Goal: Communication & Community: Answer question/provide support

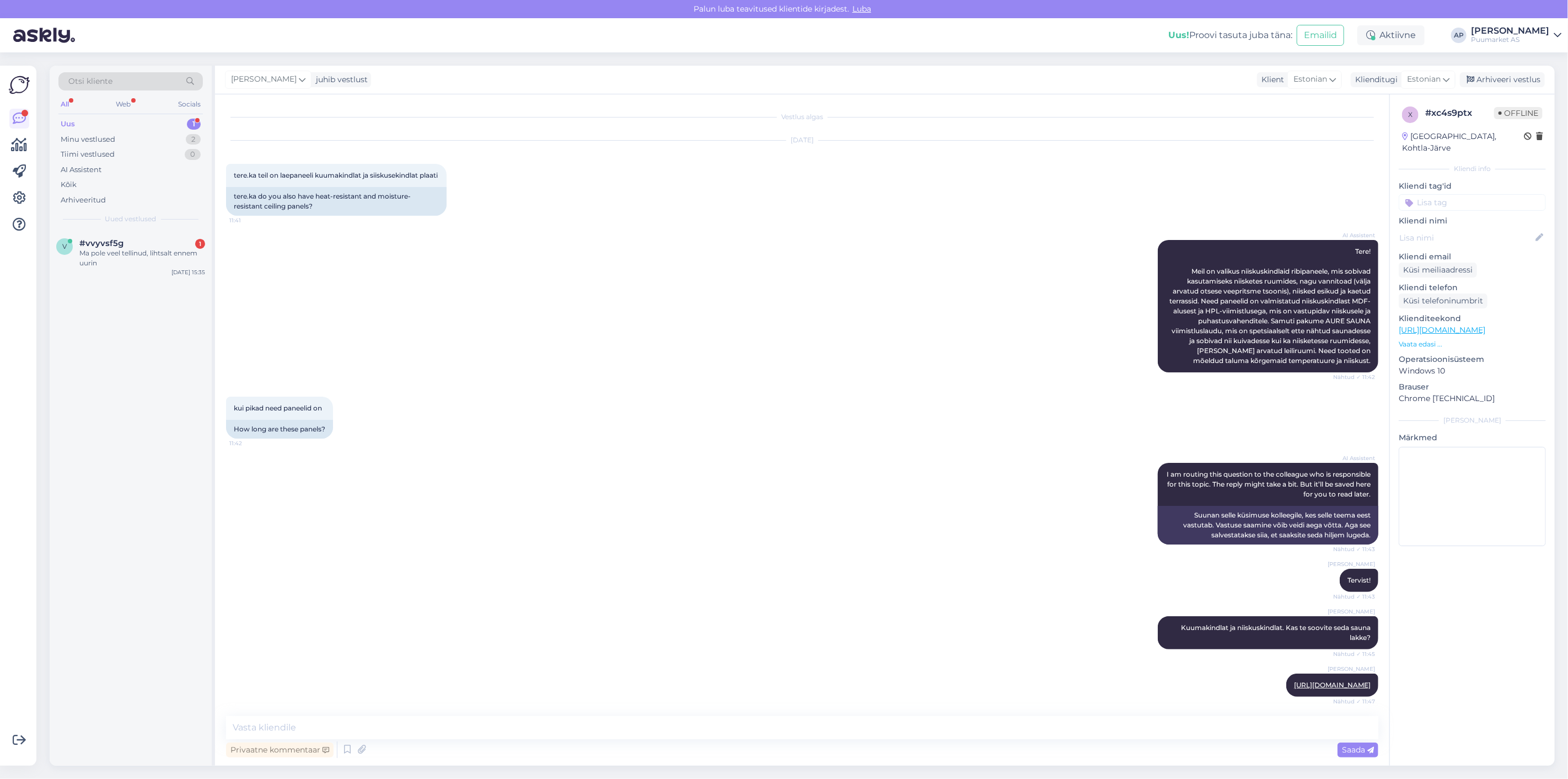
scroll to position [206, 0]
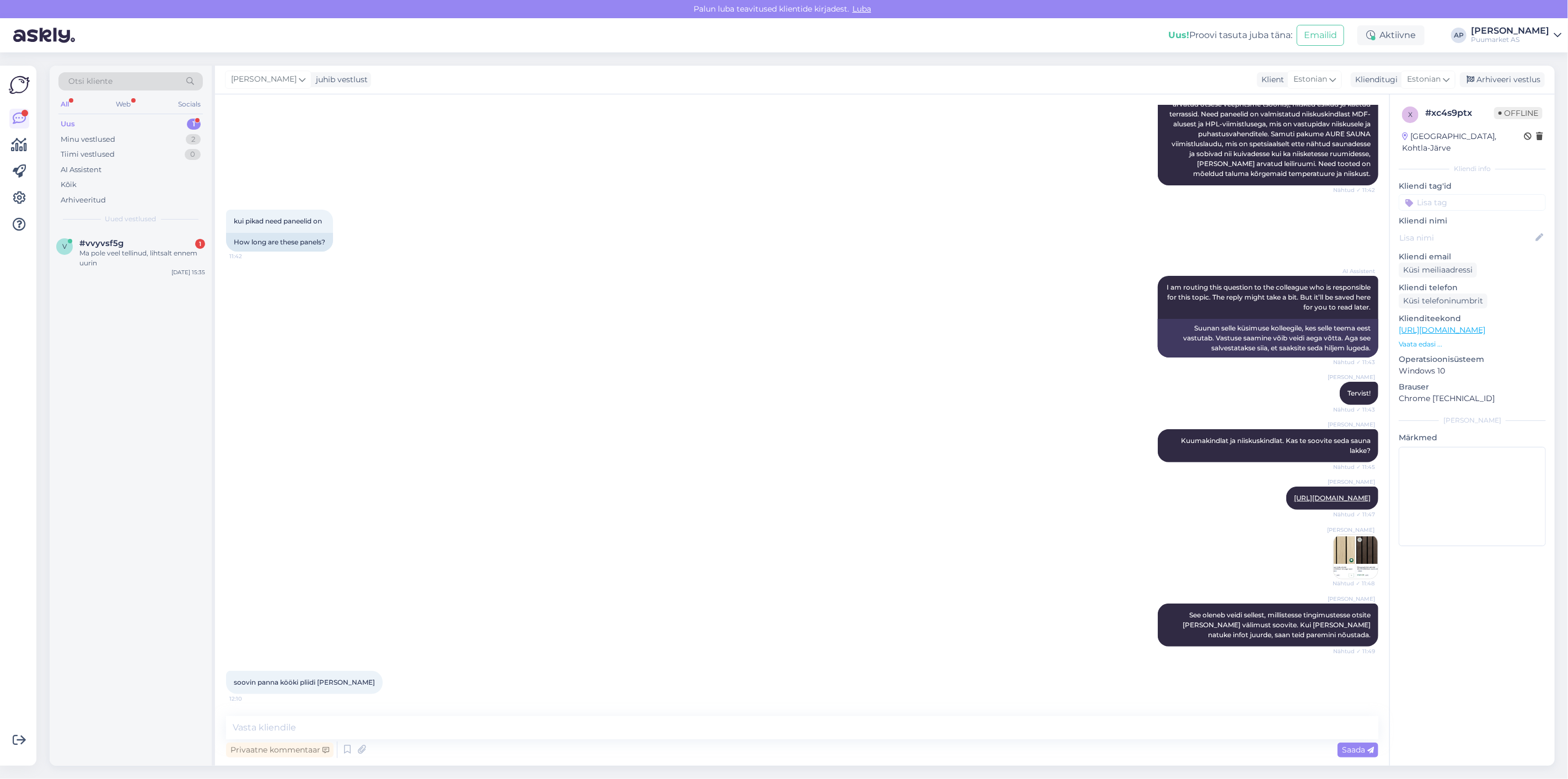
click at [118, 295] on div "v #vvyvsf5g 1 Ma pole veel tellinud, lihtsalt ennem uurin [DATE] 15:35" at bounding box center [130, 498] width 162 height 535
click at [97, 244] on span "#vvyvsf5g" at bounding box center [101, 244] width 44 height 10
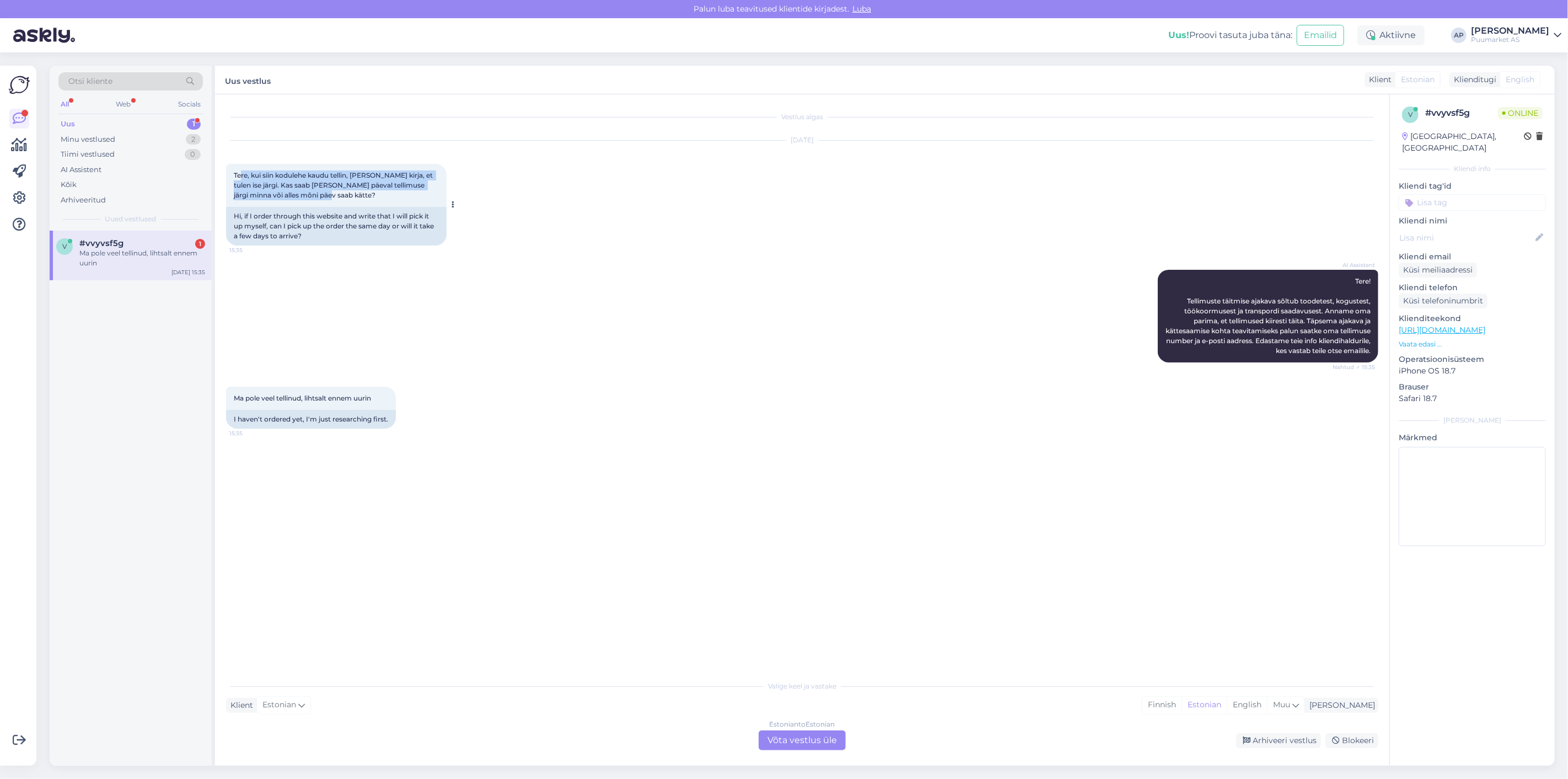
drag, startPoint x: 241, startPoint y: 174, endPoint x: 394, endPoint y: 194, distance: 154.3
click at [394, 194] on div "Tere, kui siin kodulehe kaudu tellin, [PERSON_NAME] kirja, et tulen ise järgi. …" at bounding box center [336, 185] width 220 height 43
click at [810, 740] on div "Estonian to Estonian Võta vestlus üle" at bounding box center [802, 740] width 87 height 20
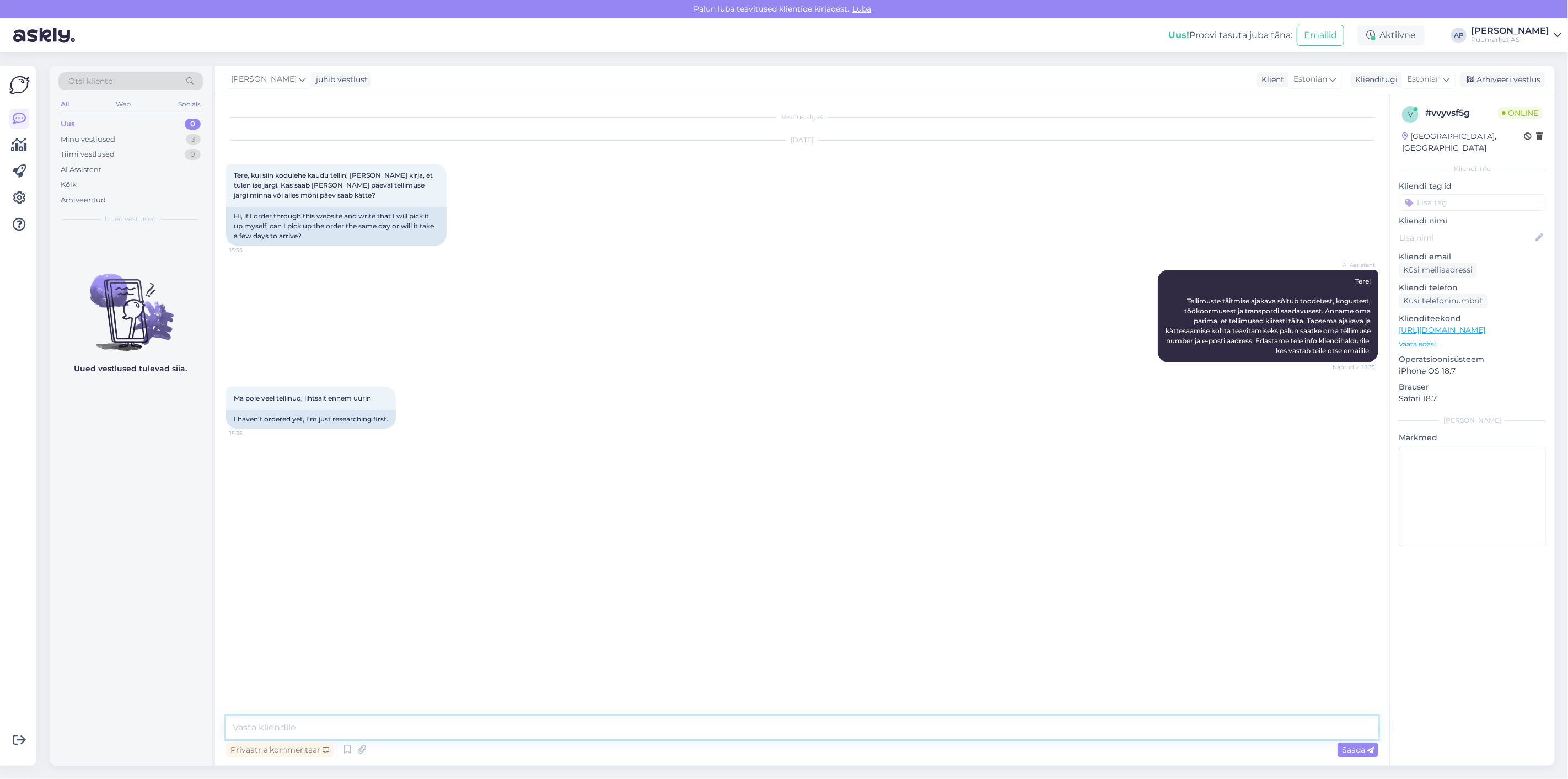
click at [804, 724] on textarea at bounding box center [802, 728] width 1152 height 23
drag, startPoint x: 812, startPoint y: 729, endPoint x: 0, endPoint y: 570, distance: 827.4
click at [0, 603] on div "Võimalused Veendu, et Askly loob sulle väärtust. Sulge Ühenda FB ja IG sõnumid …" at bounding box center [784, 416] width 1568 height 726
paste textarea "laos olemas, võib sellele kohe järele tulla. Ei pea ette tellima – saab ka koha…"
type textarea "Tervist! [PERSON_NAME] on laos olemas, võib sellele kohe järele tulla. Ei pea e…"
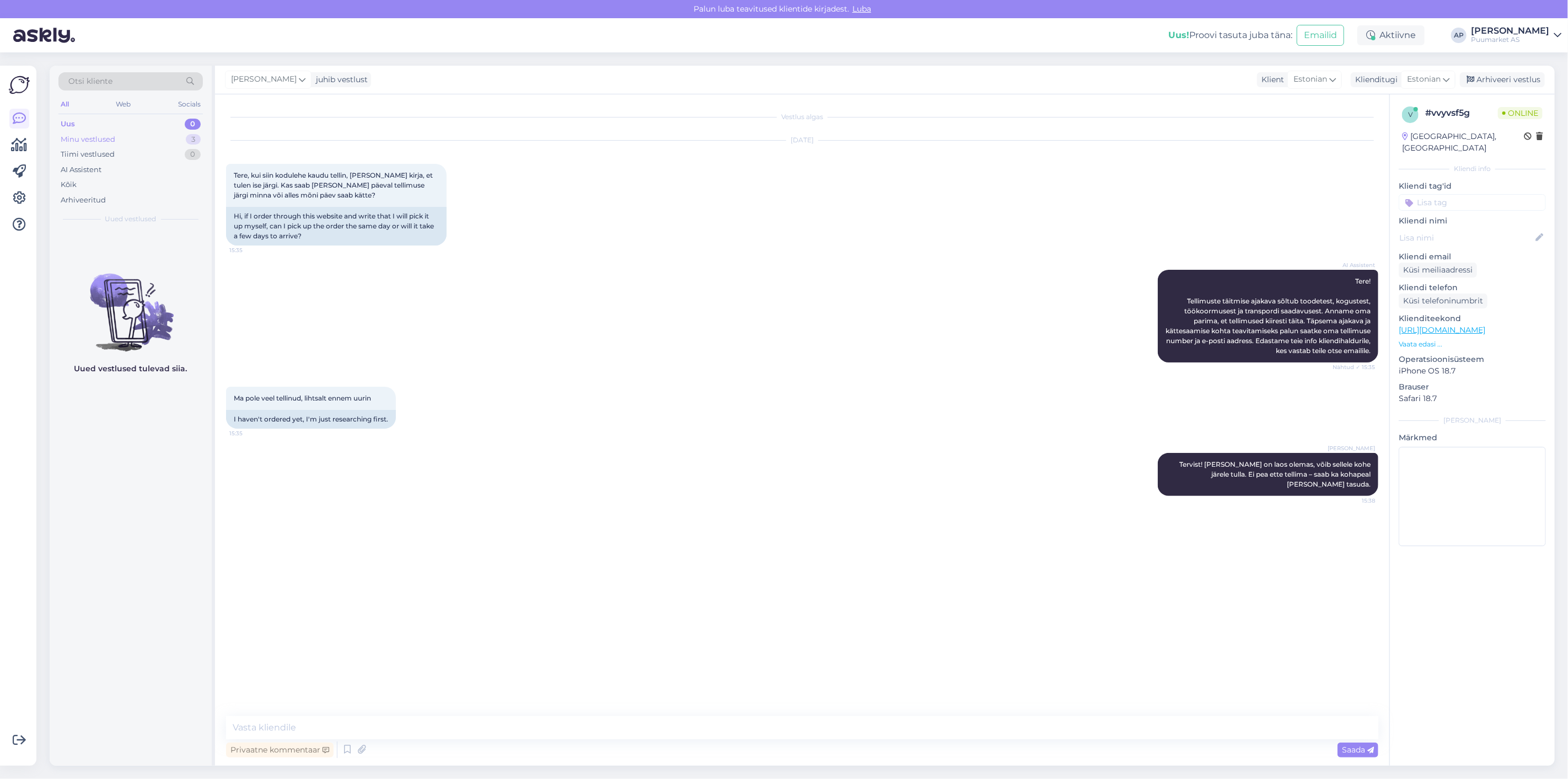
click at [102, 132] on div "Minu vestlused 3" at bounding box center [130, 139] width 145 height 15
click at [142, 290] on div "#xc4s9ptx" at bounding box center [142, 293] width 126 height 10
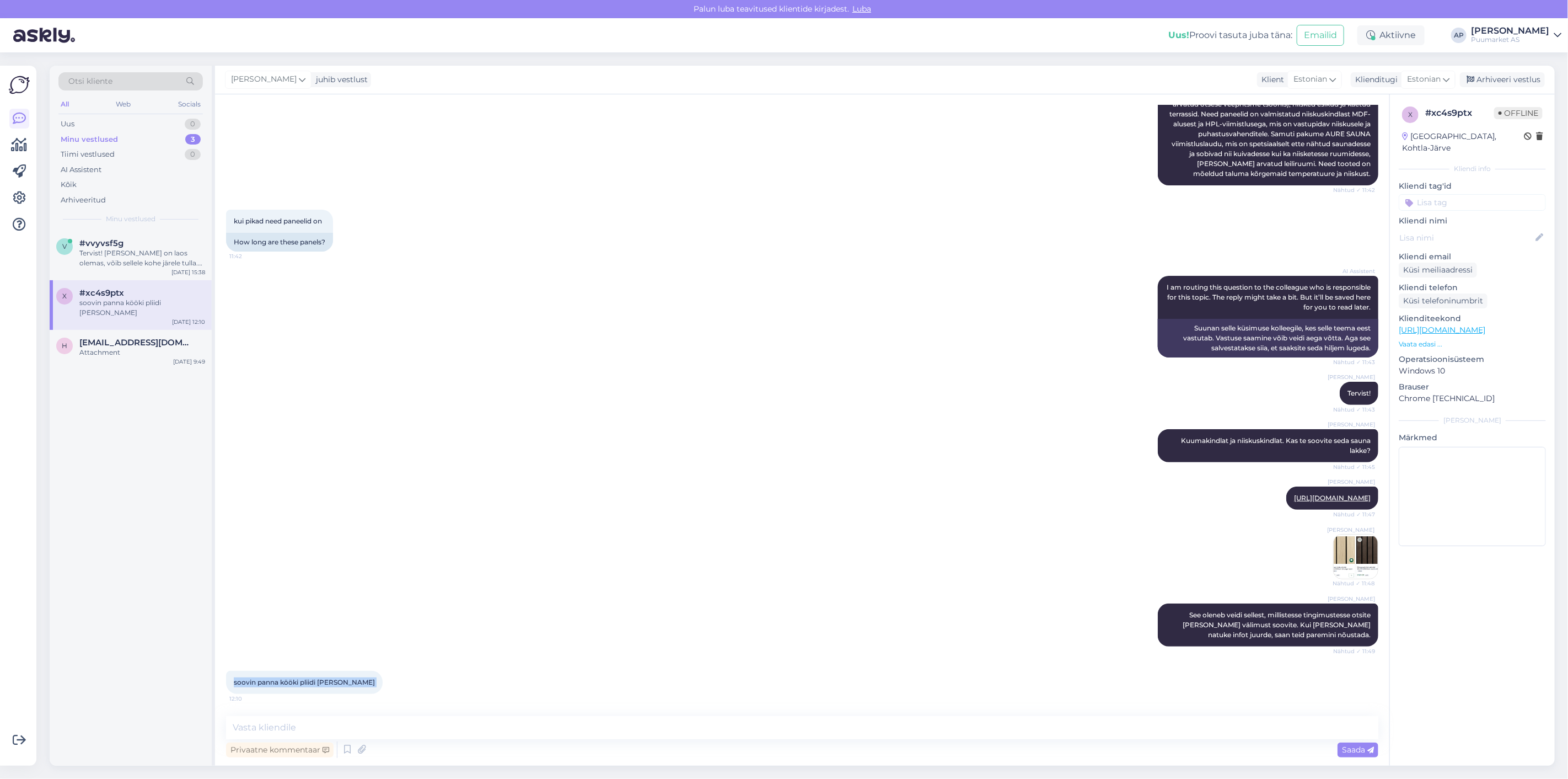
drag, startPoint x: 349, startPoint y: 682, endPoint x: 230, endPoint y: 685, distance: 119.0
click at [230, 685] on div "soovin panna kööki pliidi [PERSON_NAME] 12:10" at bounding box center [304, 682] width 156 height 23
click at [374, 614] on div "[PERSON_NAME] See oleneb veidi sellest, millistesse tingimustesse otsite [PERSO…" at bounding box center [802, 625] width 1152 height 67
click at [709, 491] on div "[PERSON_NAME] [URL][DOMAIN_NAME] Nähtud ✓ 11:47" at bounding box center [802, 498] width 1152 height 48
click at [296, 729] on textarea at bounding box center [802, 728] width 1152 height 23
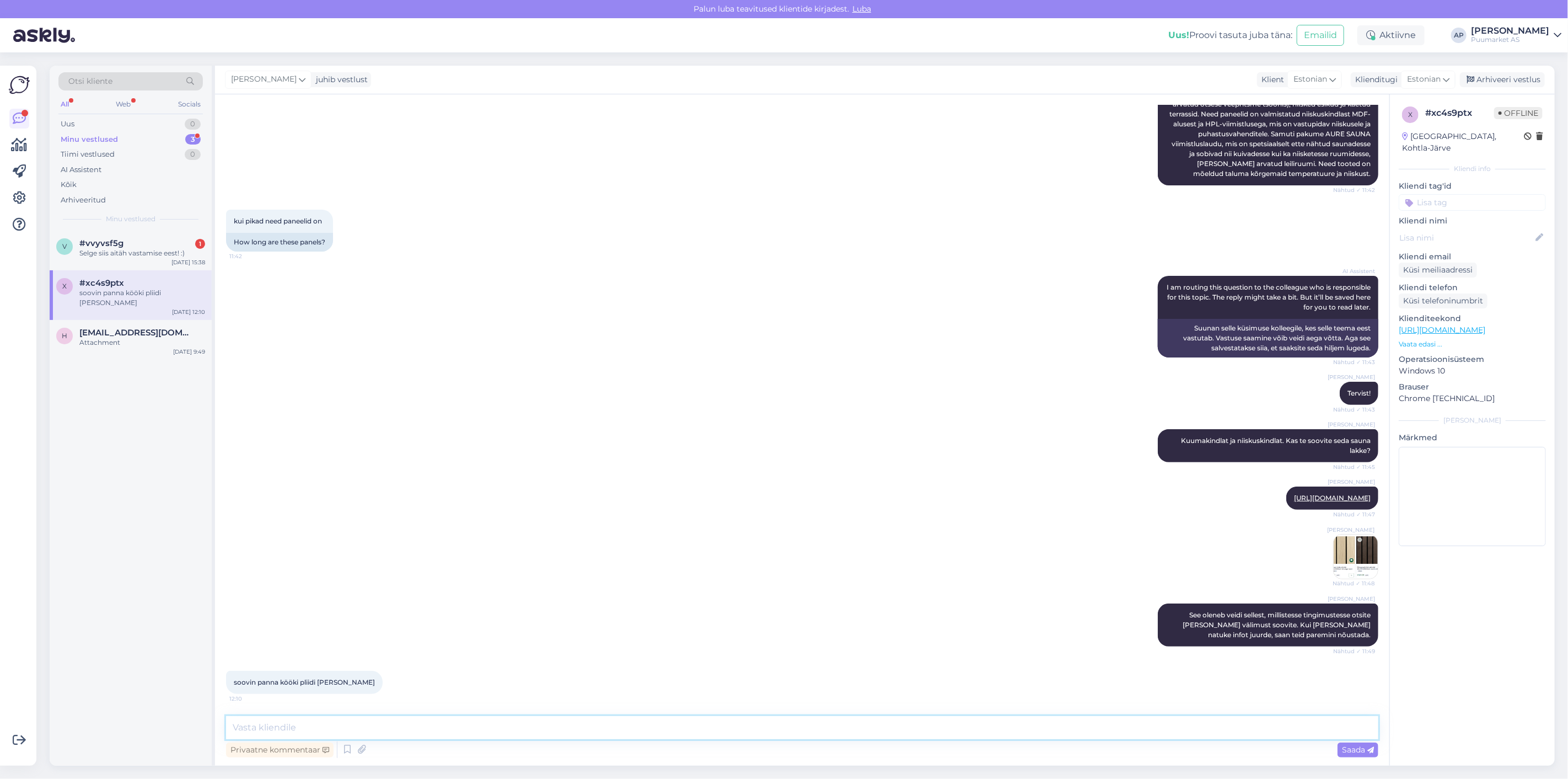
paste textarea "kas kubu"
type textarea "Kas kubu on ?"
click at [1343, 742] on div "Saada" at bounding box center [1358, 749] width 41 height 15
